Goal: Find specific page/section: Find specific page/section

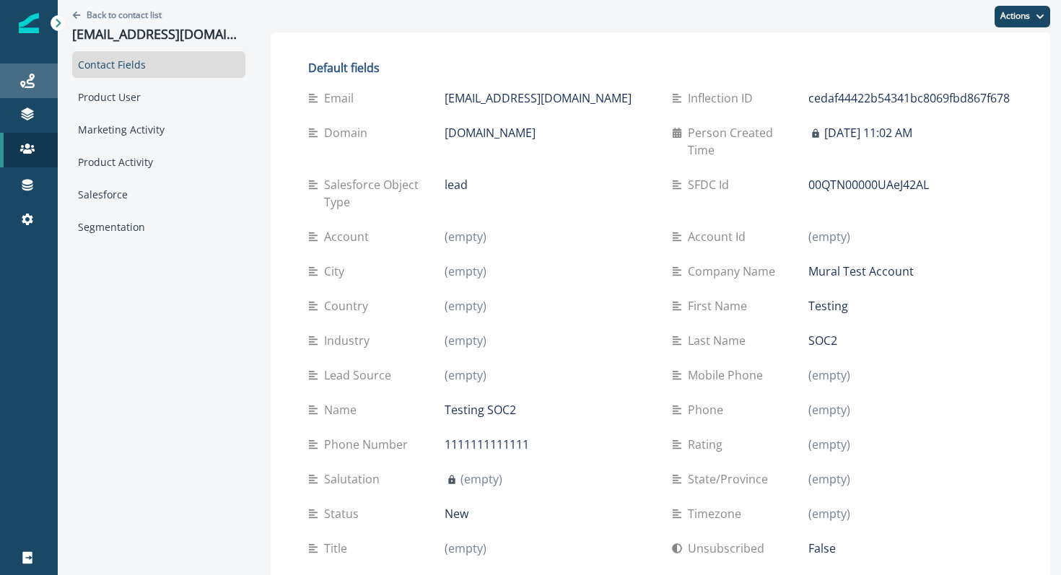
click at [19, 86] on div "Journeys" at bounding box center [29, 80] width 46 height 17
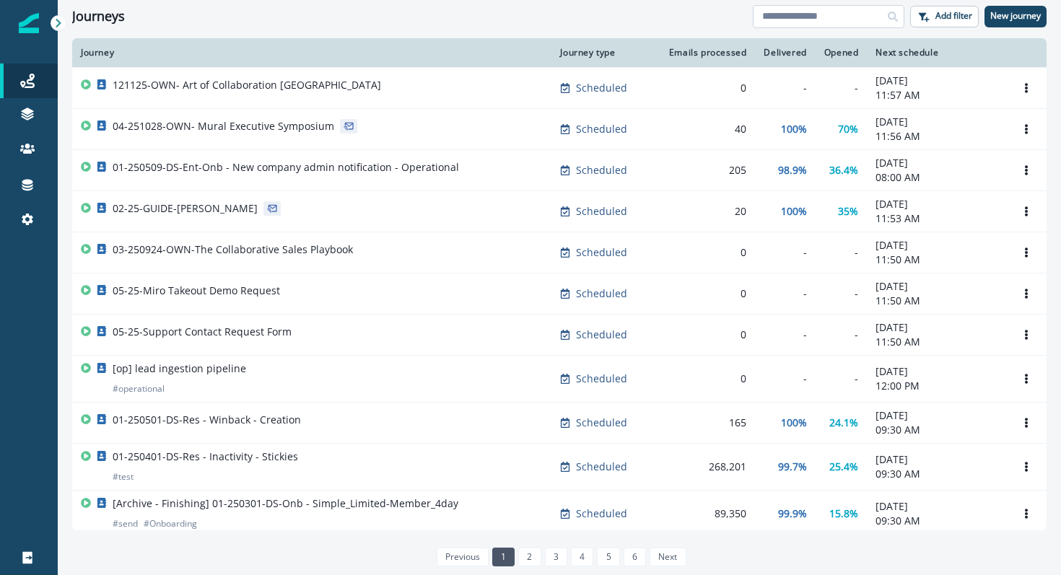
click at [812, 19] on input at bounding box center [829, 16] width 152 height 23
type input "*******"
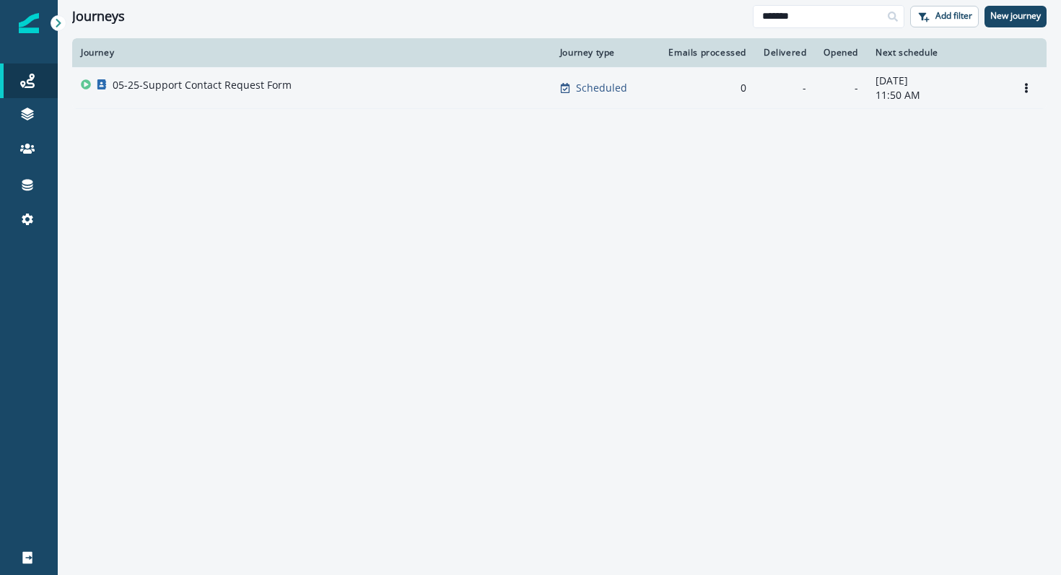
click at [218, 85] on p "05-25-Support Contact Request Form" at bounding box center [202, 85] width 179 height 14
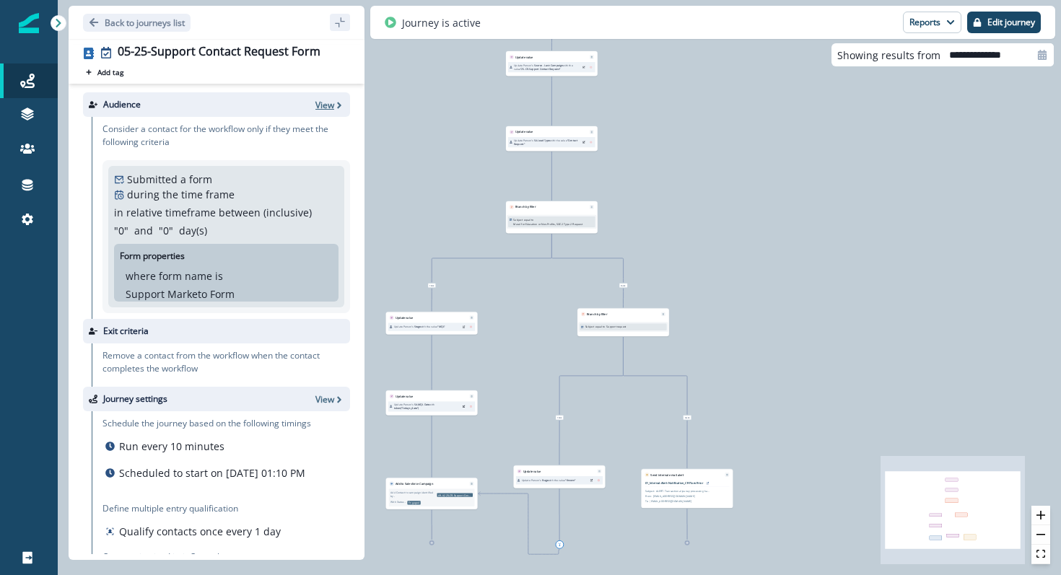
click at [323, 105] on p "View" at bounding box center [324, 105] width 19 height 12
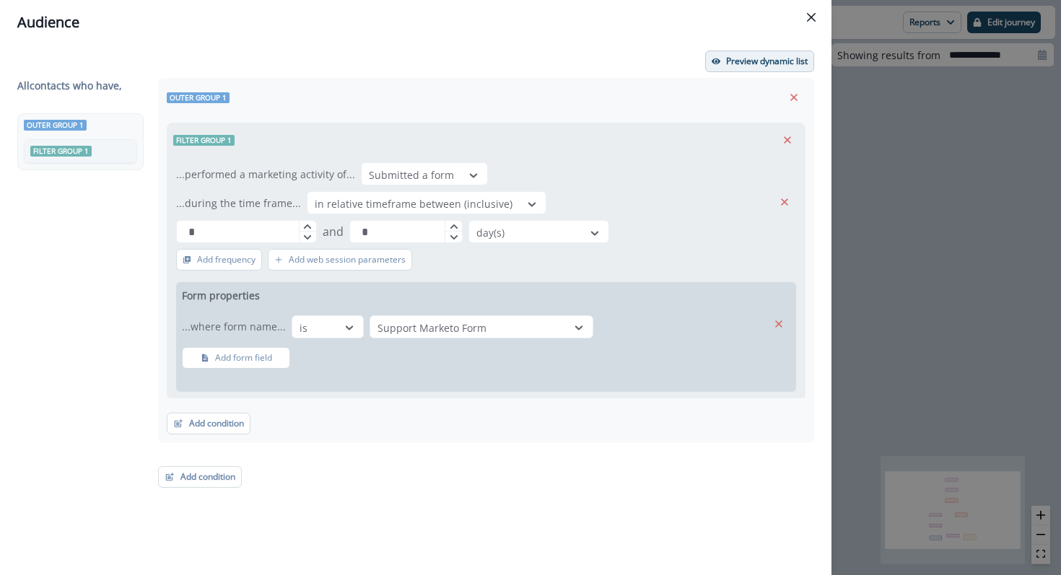
click at [732, 67] on button "Preview dynamic list" at bounding box center [759, 62] width 109 height 22
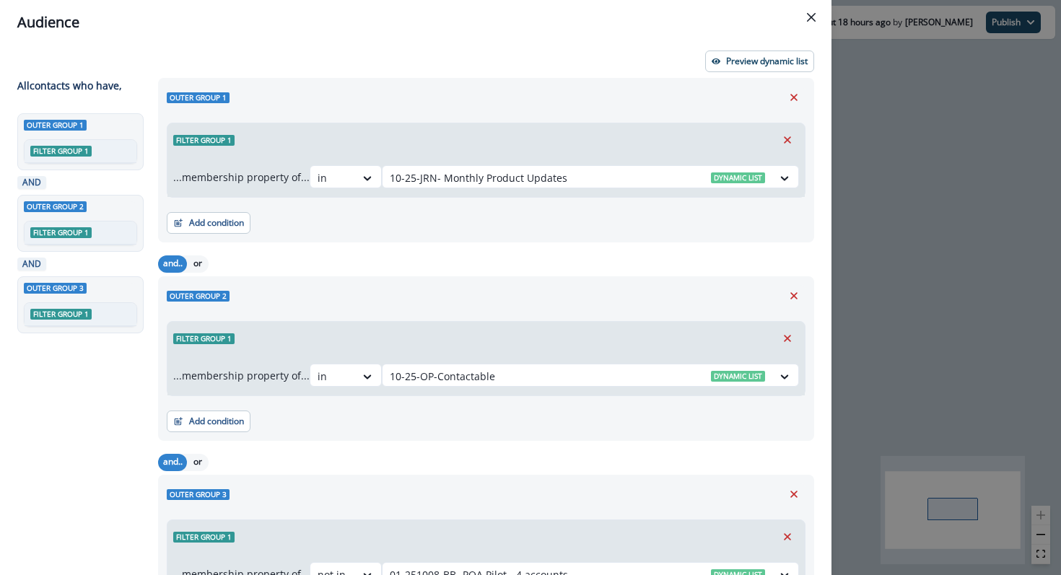
scroll to position [115, 0]
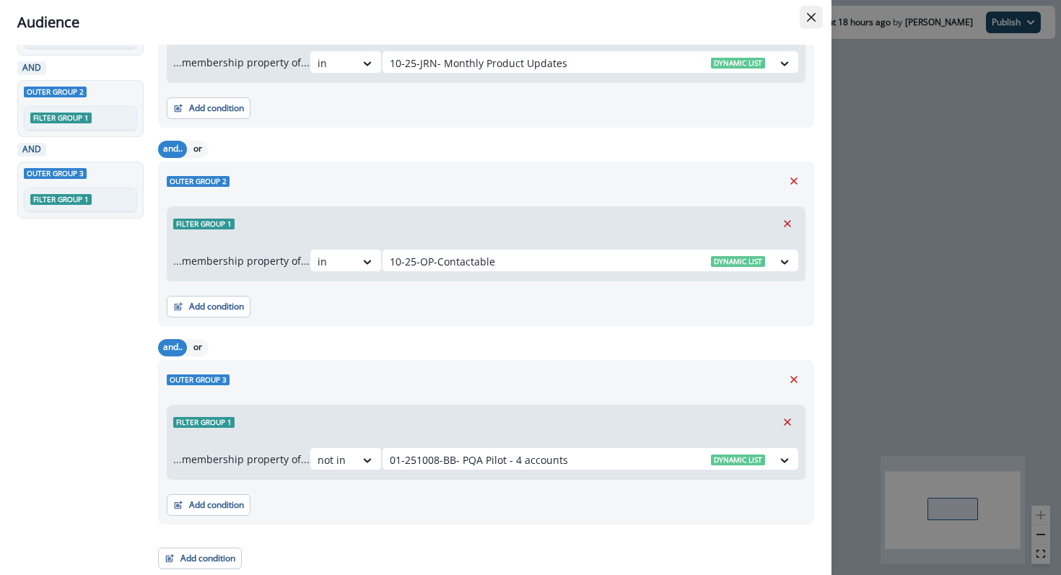
click at [809, 11] on button "Close" at bounding box center [810, 17] width 23 height 23
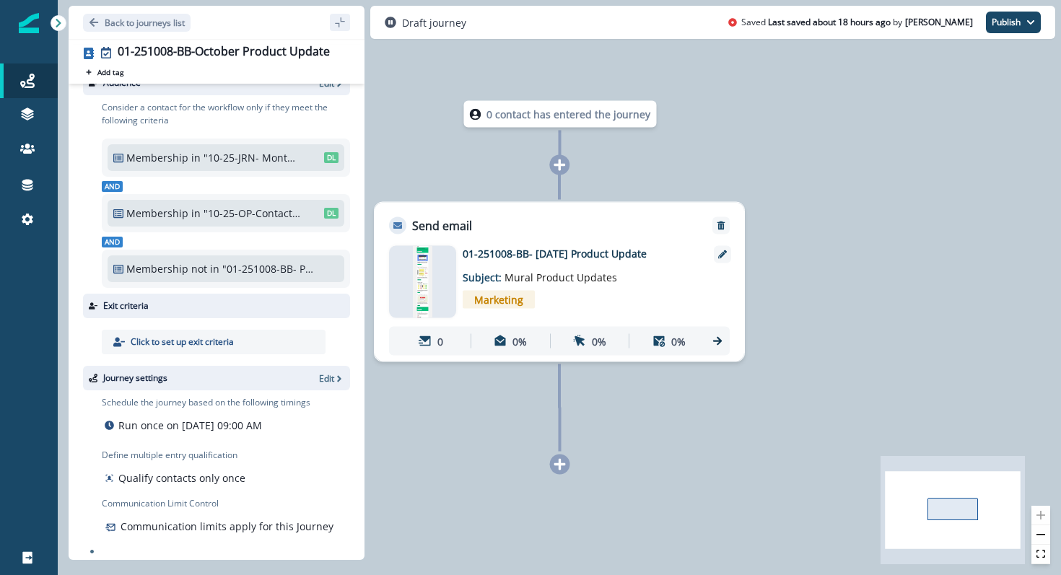
scroll to position [27, 0]
